Goal: Navigation & Orientation: Find specific page/section

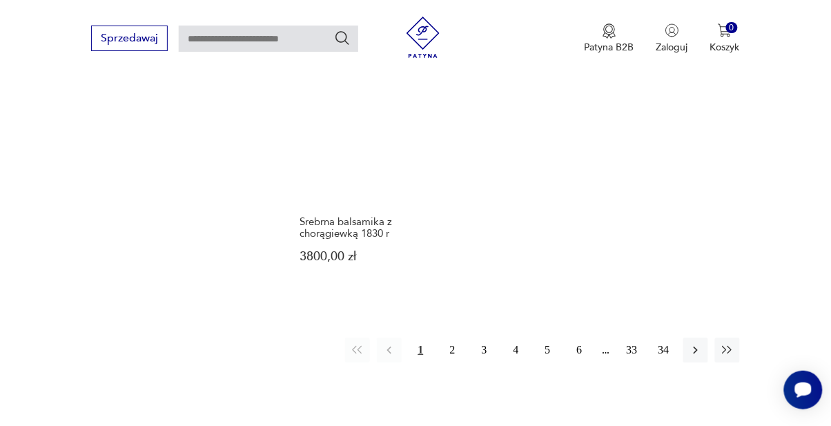
scroll to position [1891, 0]
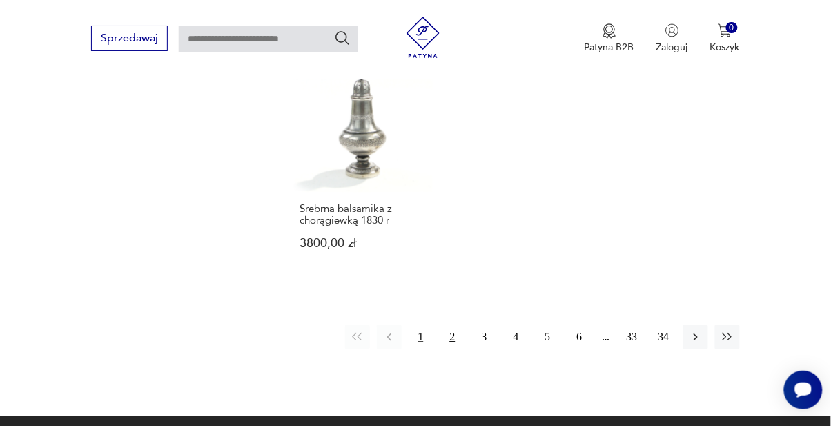
click at [458, 324] on button "2" at bounding box center [452, 336] width 25 height 25
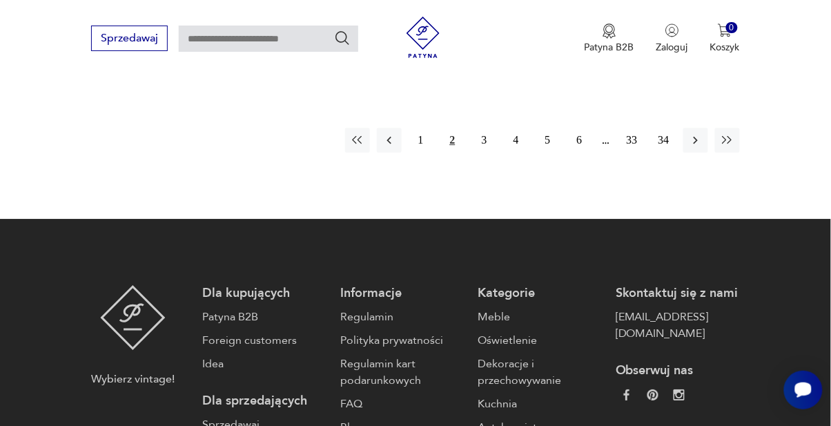
scroll to position [2064, 0]
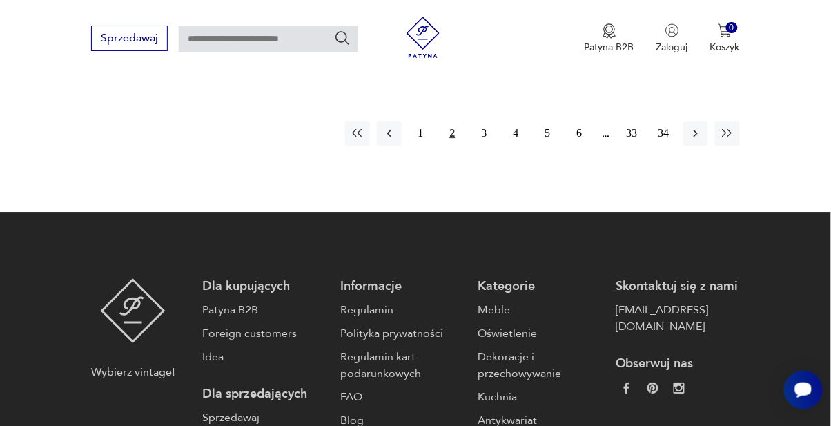
click at [447, 130] on button "2" at bounding box center [452, 133] width 25 height 25
click at [453, 122] on button "2" at bounding box center [452, 133] width 25 height 25
click at [486, 133] on button "3" at bounding box center [484, 133] width 25 height 25
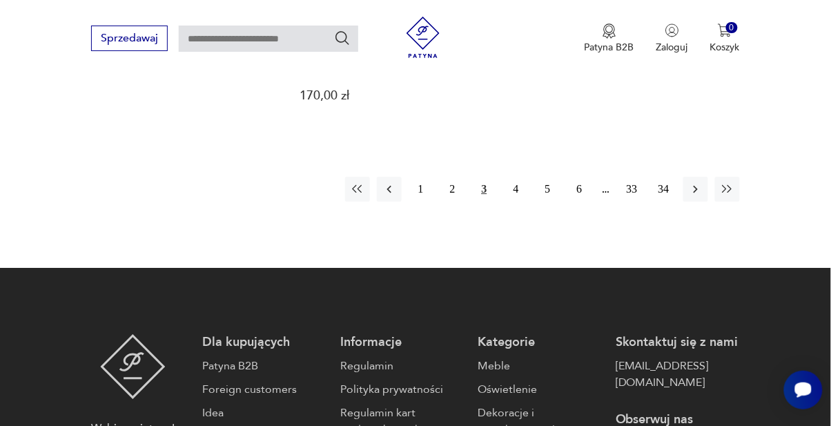
scroll to position [2079, 0]
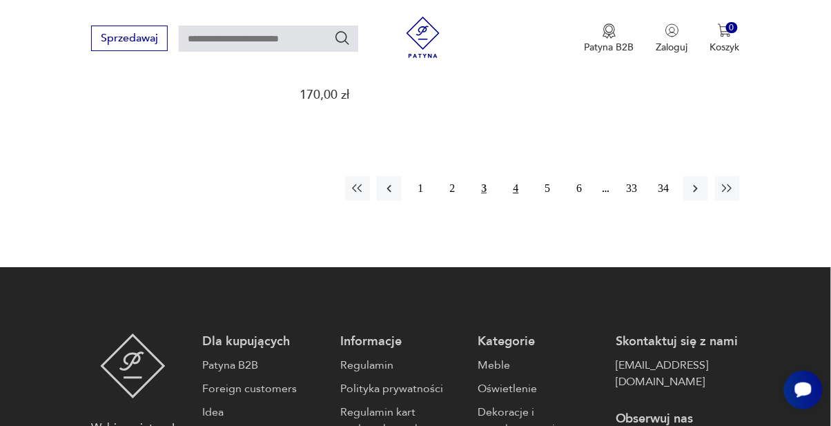
click at [511, 176] on button "4" at bounding box center [516, 188] width 25 height 25
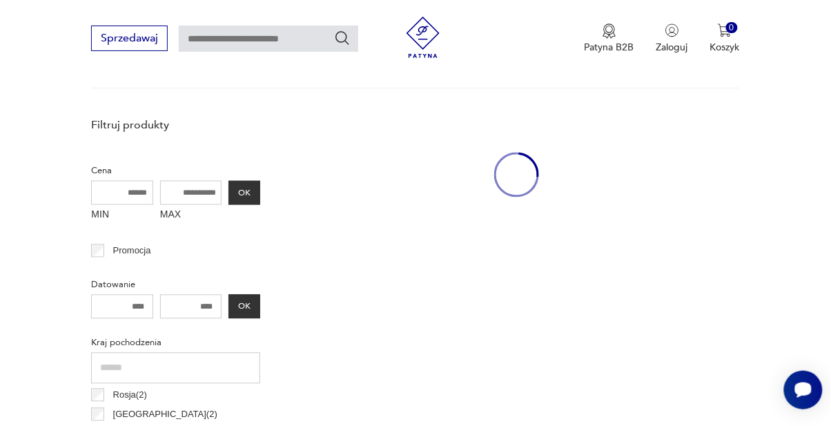
scroll to position [367, 0]
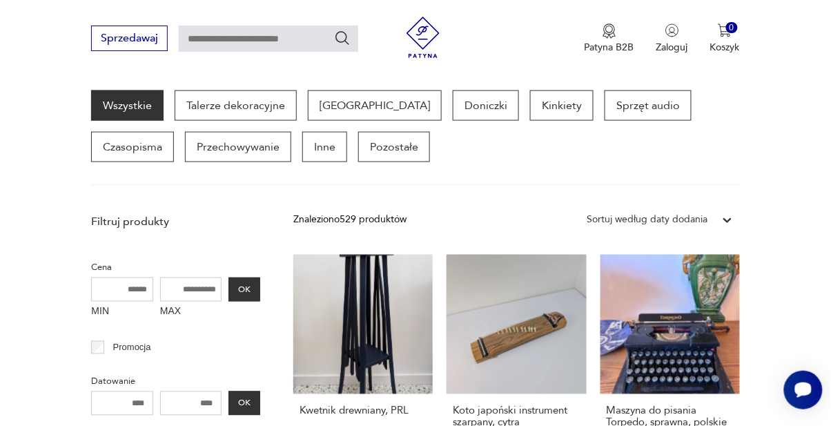
scroll to position [2079, 0]
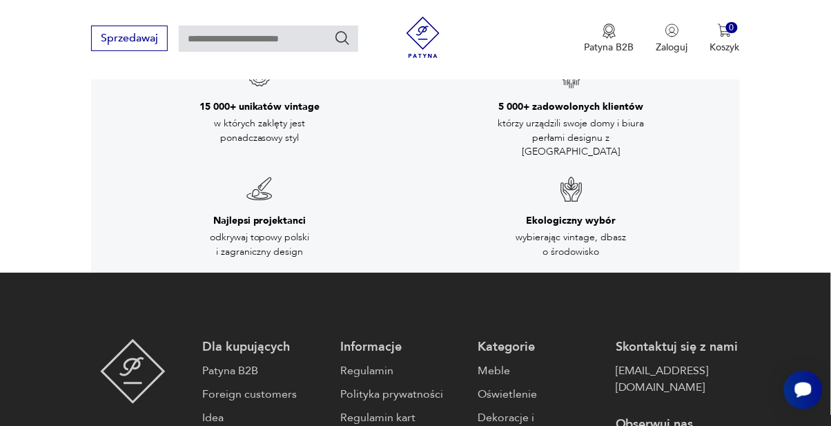
scroll to position [898, 0]
